Goal: Task Accomplishment & Management: Use online tool/utility

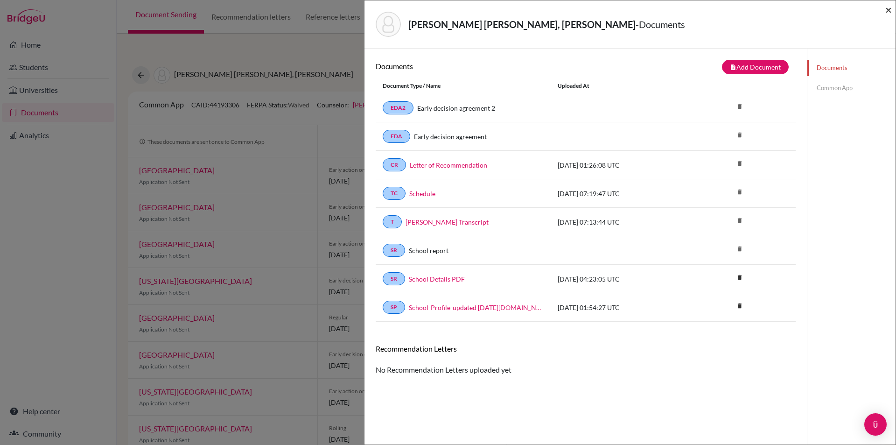
click at [890, 9] on span "×" at bounding box center [888, 10] width 7 height 14
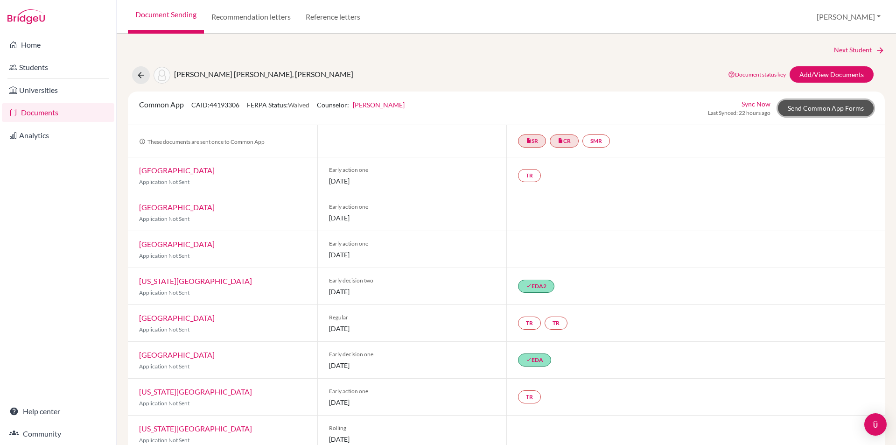
click at [829, 107] on link "Send Common App Forms" at bounding box center [826, 108] width 96 height 16
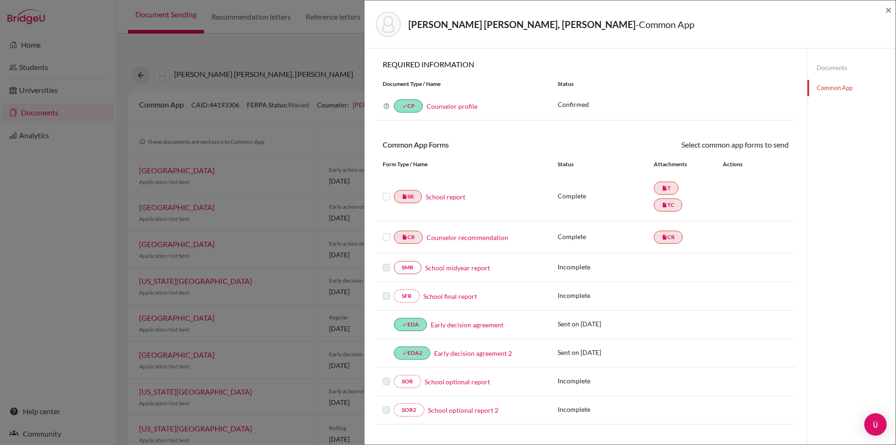
click at [386, 191] on label at bounding box center [386, 191] width 7 height 0
click at [0, 0] on input "checkbox" at bounding box center [0, 0] width 0 height 0
click at [384, 232] on label at bounding box center [386, 232] width 7 height 0
click at [0, 0] on input "checkbox" at bounding box center [0, 0] width 0 height 0
click at [765, 144] on link "Send" at bounding box center [769, 146] width 39 height 14
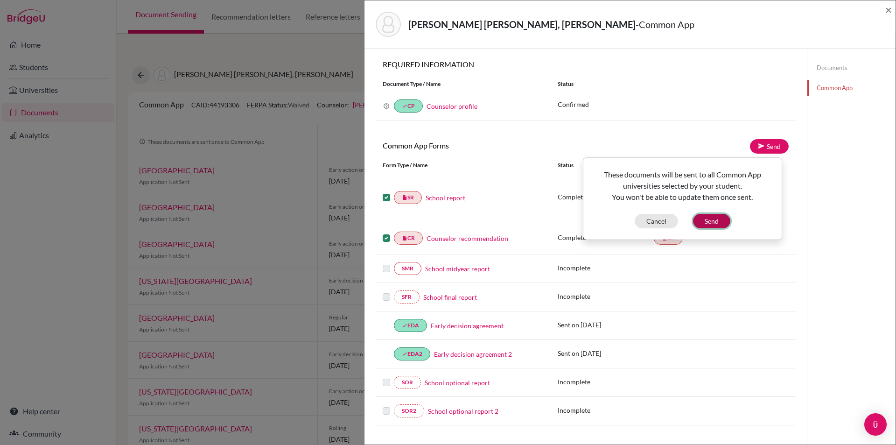
click at [709, 220] on button "Send" at bounding box center [711, 221] width 37 height 14
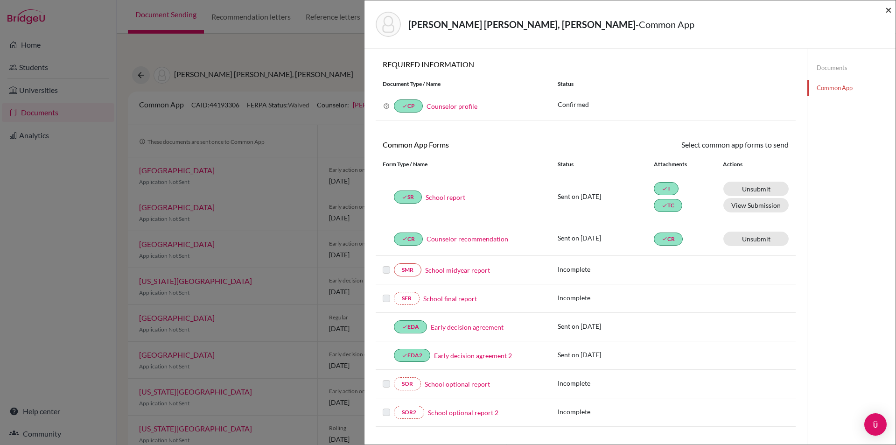
click at [890, 9] on span "×" at bounding box center [888, 10] width 7 height 14
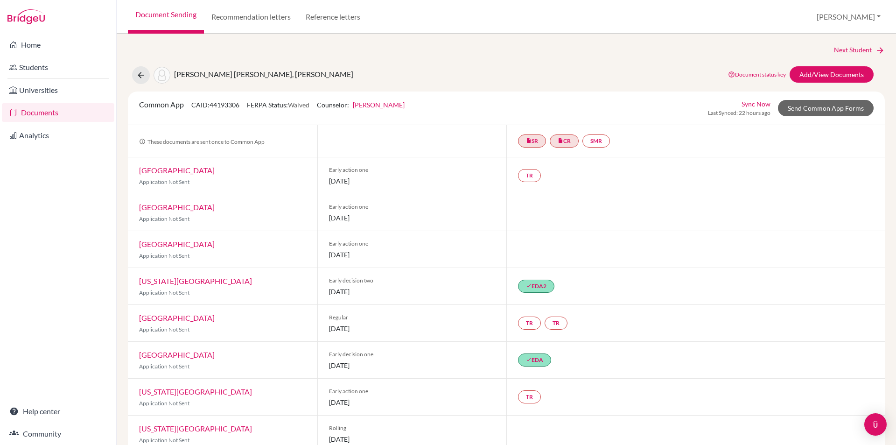
click at [748, 101] on link "Sync Now" at bounding box center [756, 104] width 29 height 10
